Goal: Use online tool/utility: Utilize a website feature to perform a specific function

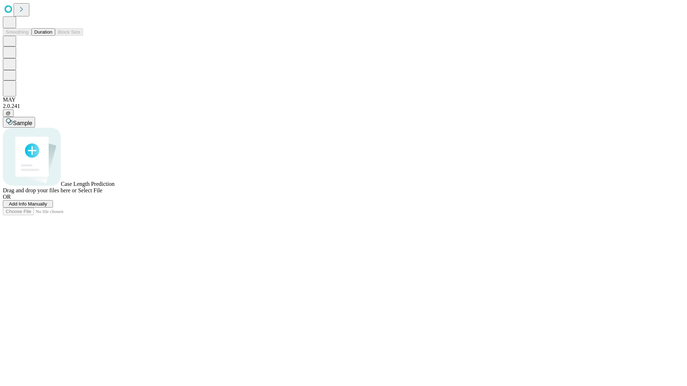
click at [52, 36] on button "Duration" at bounding box center [43, 32] width 24 height 8
click at [102, 194] on span "Select File" at bounding box center [90, 191] width 24 height 6
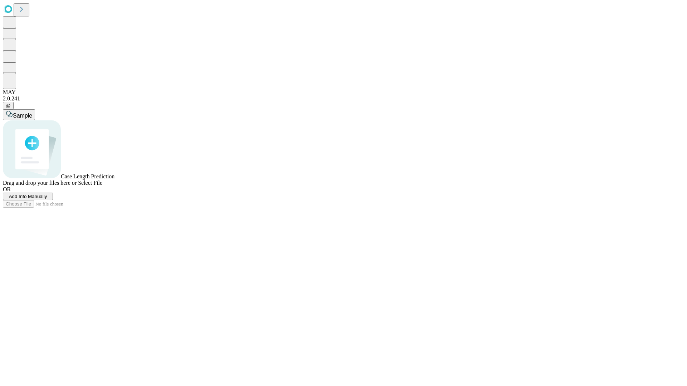
click at [102, 186] on span "Select File" at bounding box center [90, 183] width 24 height 6
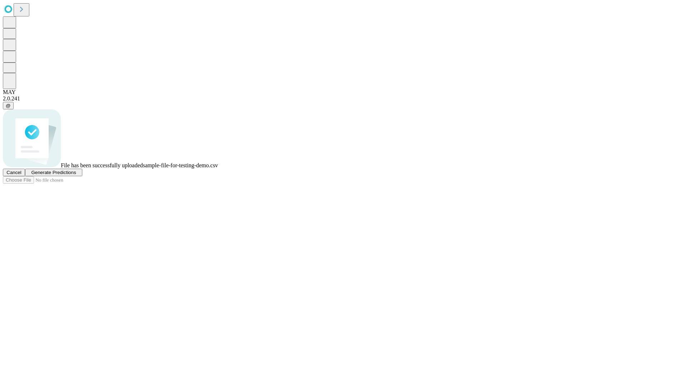
click at [76, 175] on span "Generate Predictions" at bounding box center [53, 172] width 45 height 5
